Goal: Task Accomplishment & Management: Complete application form

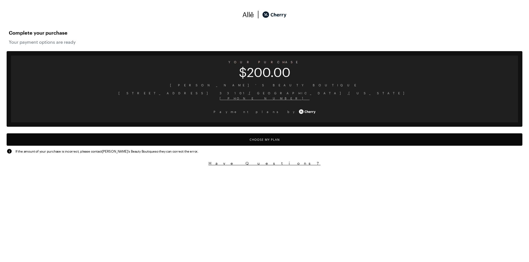
click at [265, 142] on button "Choose My Plan" at bounding box center [264, 140] width 515 height 12
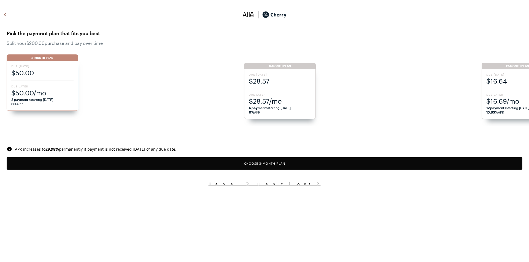
click at [265, 100] on span "$28.57/mo" at bounding box center [280, 101] width 62 height 9
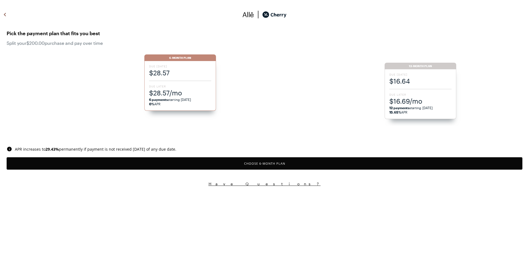
click at [275, 164] on button "Choose 6 -Month Plan" at bounding box center [264, 163] width 515 height 12
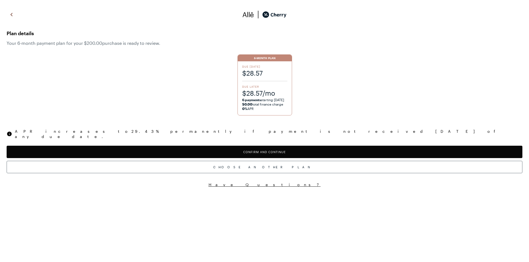
click at [268, 146] on button "Confirm and Continue" at bounding box center [264, 152] width 515 height 12
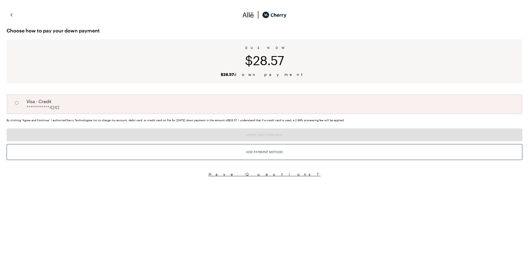
click at [238, 107] on div "**********" at bounding box center [264, 104] width 515 height 20
radio input "true"
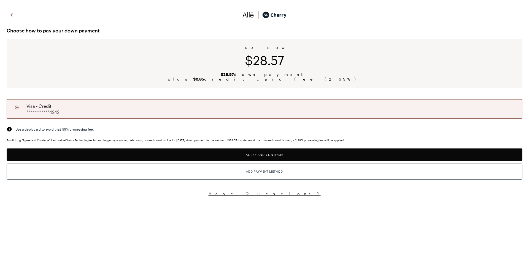
click at [260, 154] on button "Agree and Continue" at bounding box center [264, 155] width 515 height 12
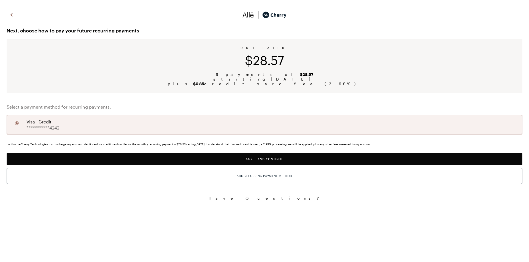
click at [262, 160] on button "Agree and Continue" at bounding box center [264, 159] width 515 height 12
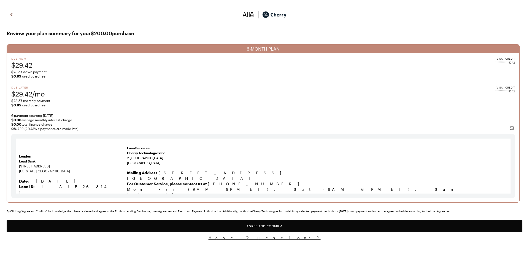
click at [278, 225] on button "Agree and Confirm" at bounding box center [264, 226] width 515 height 12
